Goal: Navigation & Orientation: Find specific page/section

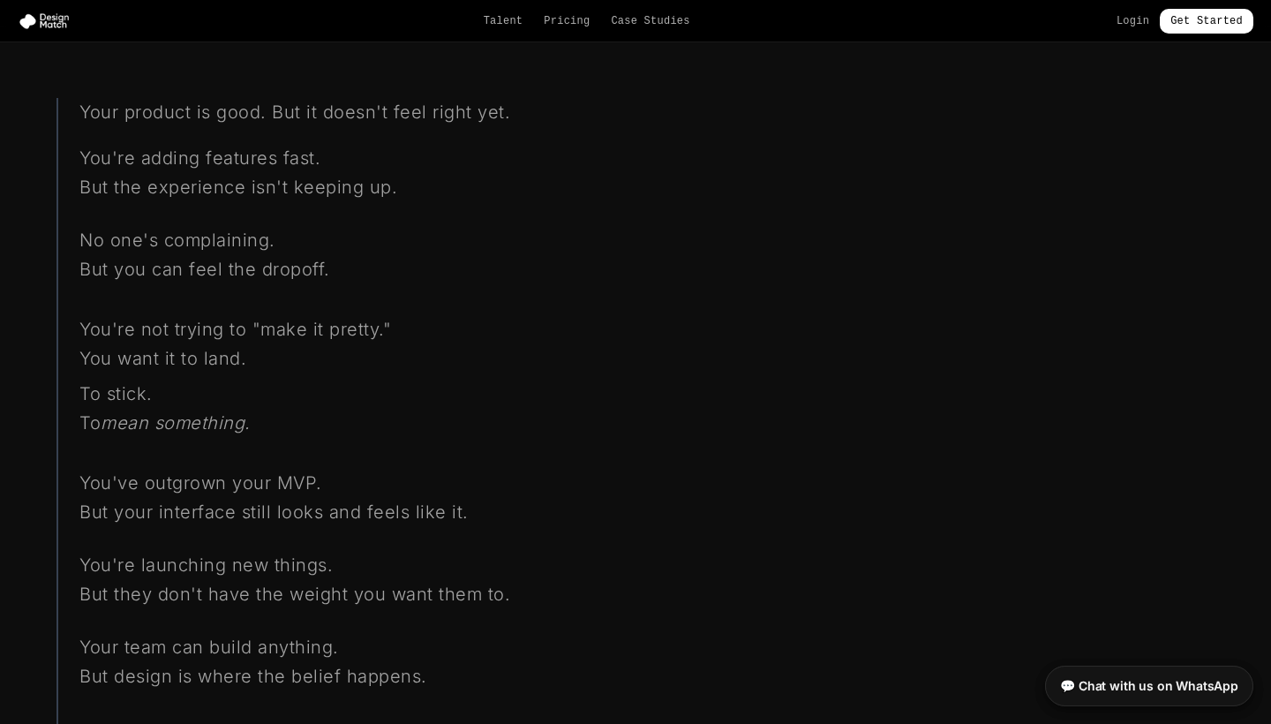
scroll to position [1602, 0]
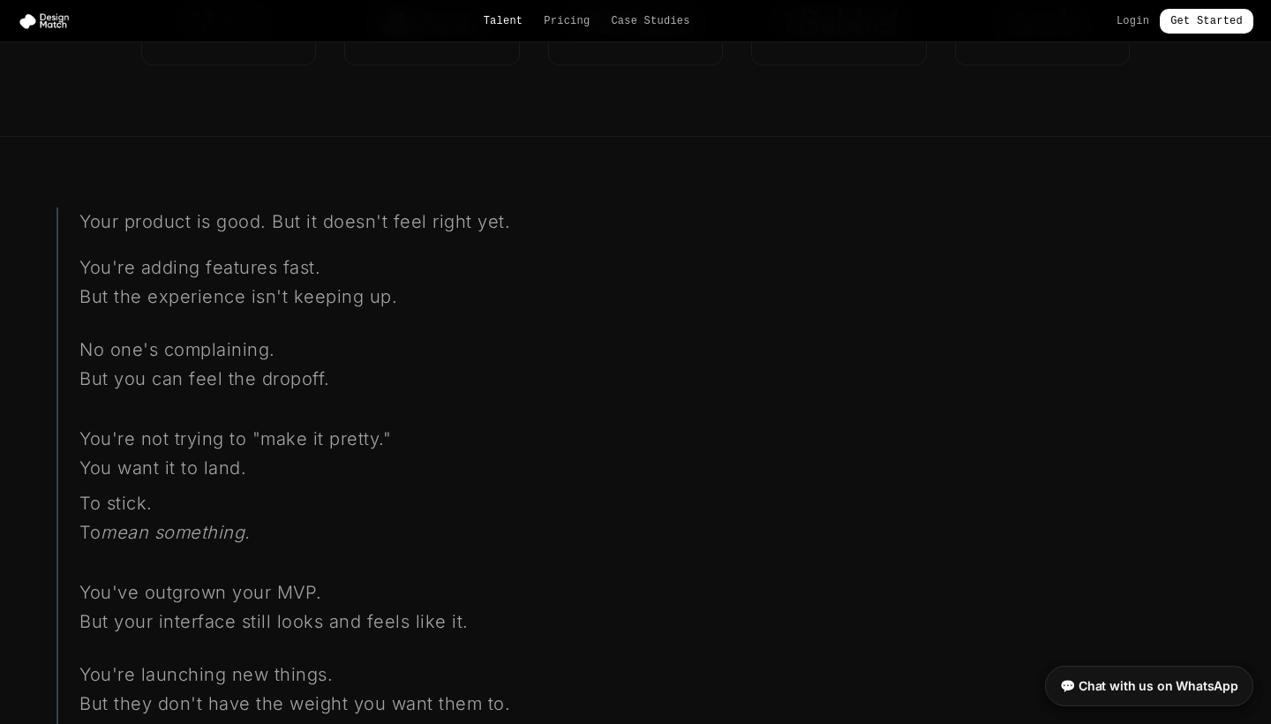
click at [496, 26] on link "Talent" at bounding box center [504, 21] width 40 height 14
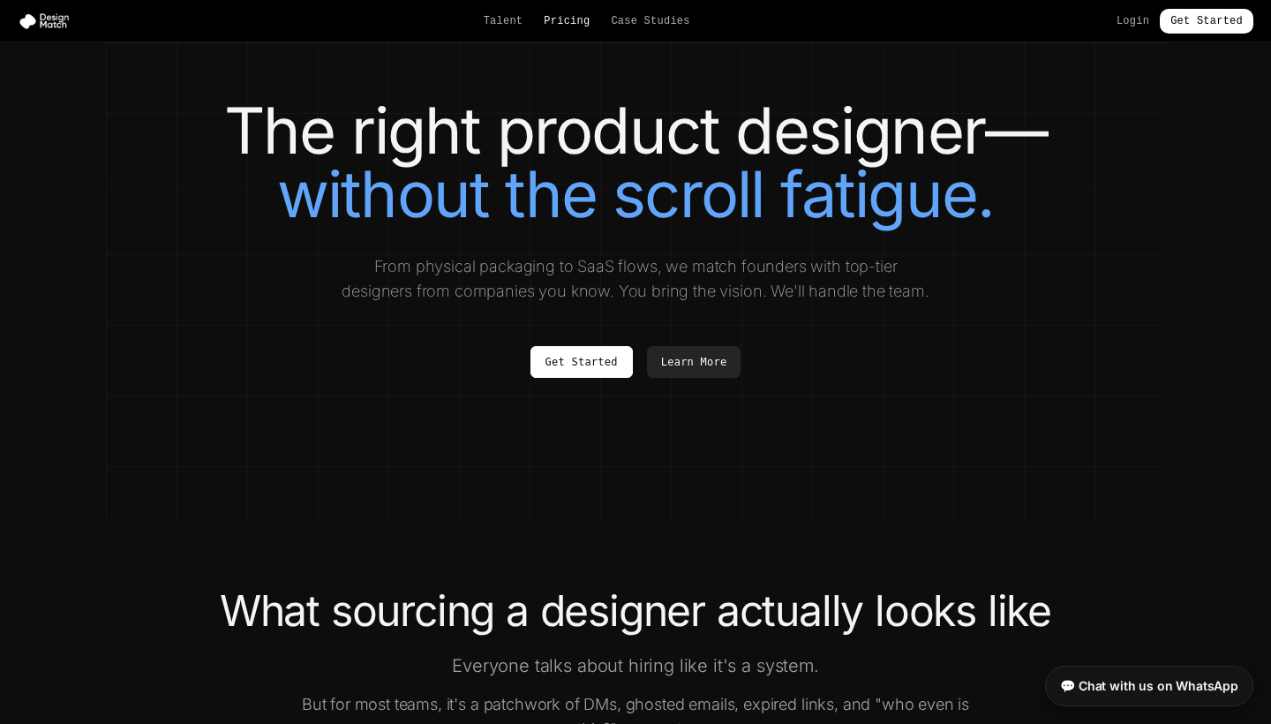
click at [557, 14] on link "Pricing" at bounding box center [567, 21] width 46 height 14
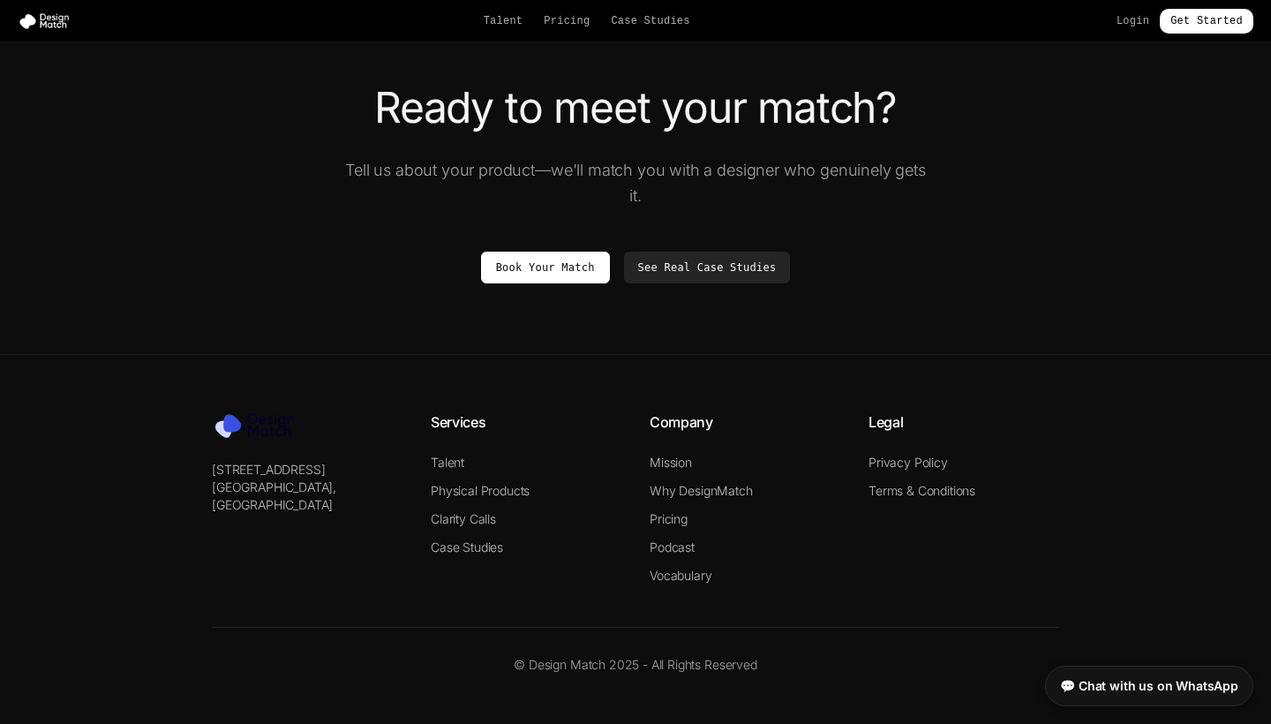
scroll to position [3198, 0]
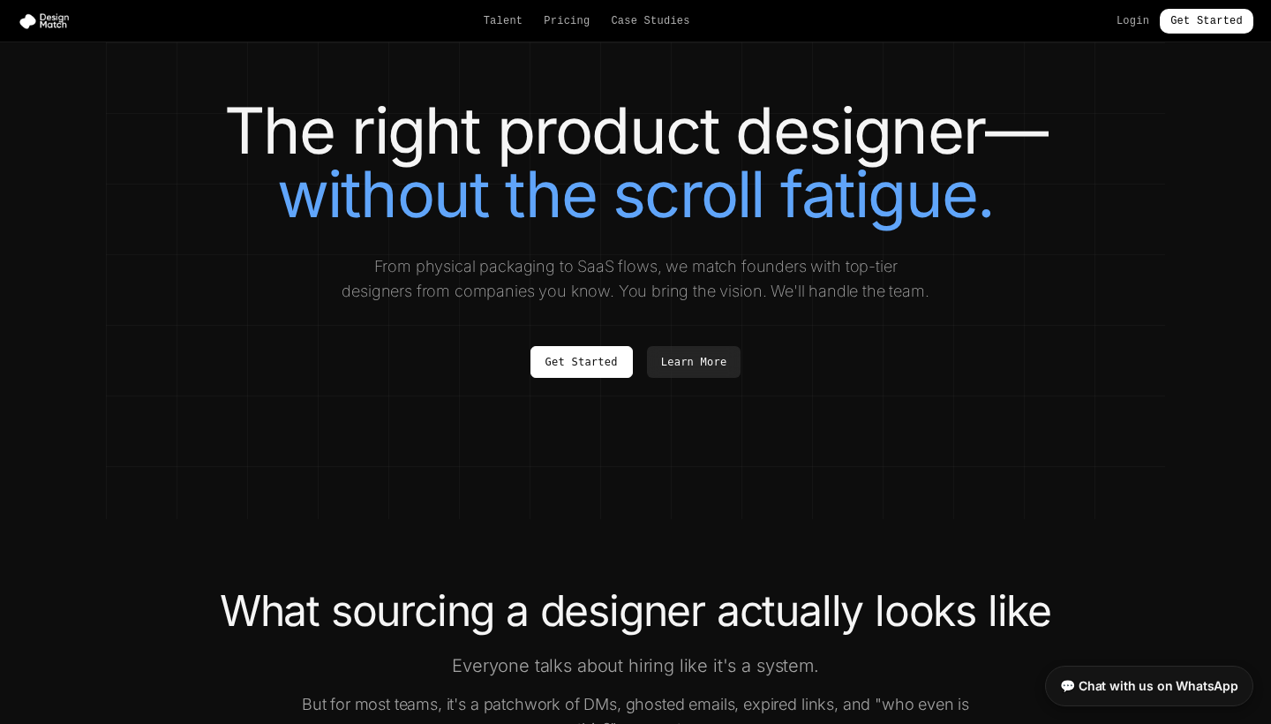
scroll to position [1602, 0]
